Goal: Task Accomplishment & Management: Use online tool/utility

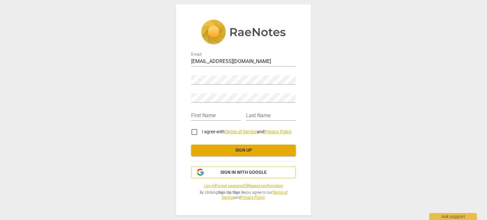
click at [250, 173] on span "Sign in with Google" at bounding box center [243, 173] width 46 height 6
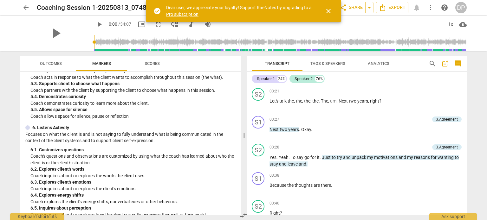
scroll to position [412, 0]
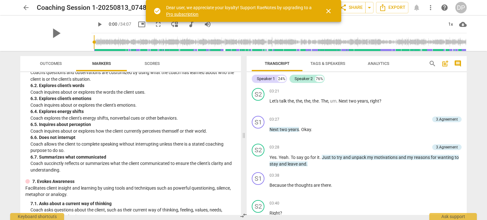
click at [155, 64] on span "Scores" at bounding box center [152, 63] width 15 height 5
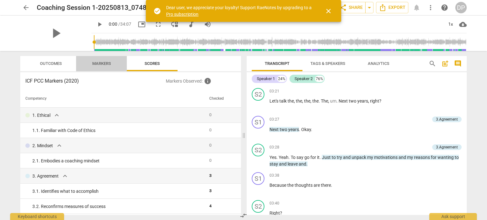
click at [104, 64] on span "Markers" at bounding box center [101, 63] width 19 height 5
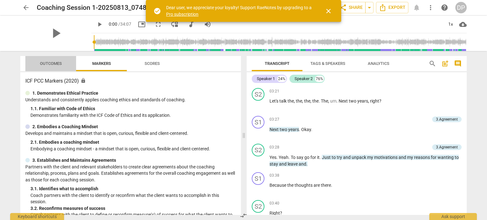
click at [54, 64] on span "Outcomes" at bounding box center [51, 63] width 22 height 5
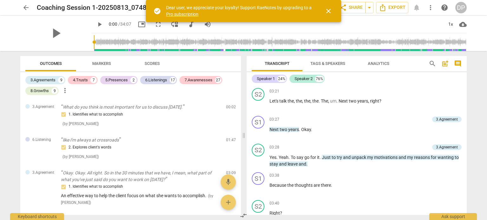
click at [99, 63] on span "Markers" at bounding box center [101, 63] width 19 height 5
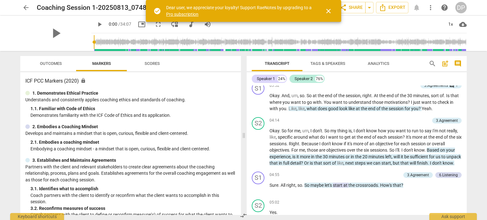
scroll to position [666, 0]
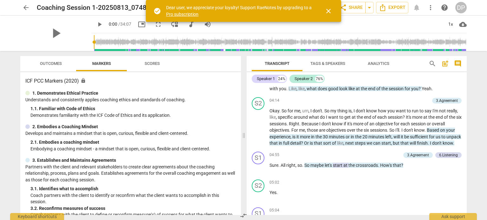
click at [329, 12] on span "close" at bounding box center [329, 11] width 8 height 8
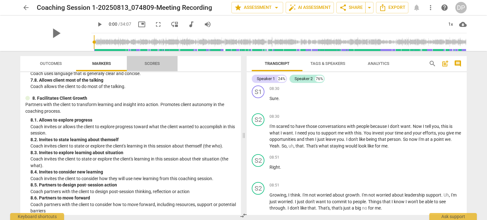
click at [157, 64] on span "Scores" at bounding box center [152, 63] width 15 height 5
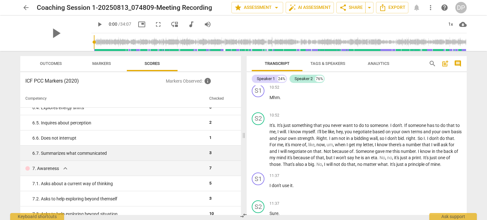
scroll to position [380, 0]
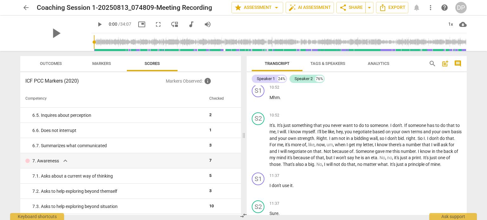
click at [52, 64] on span "Outcomes" at bounding box center [51, 63] width 22 height 5
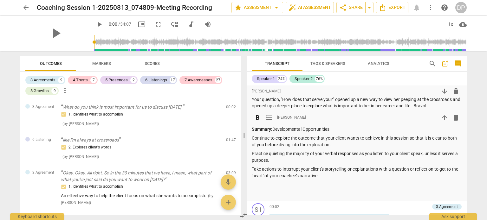
scroll to position [0, 0]
